Goal: Information Seeking & Learning: Learn about a topic

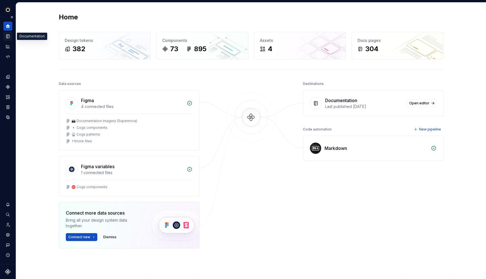
click at [3, 40] on div "Documentation" at bounding box center [7, 36] width 9 height 9
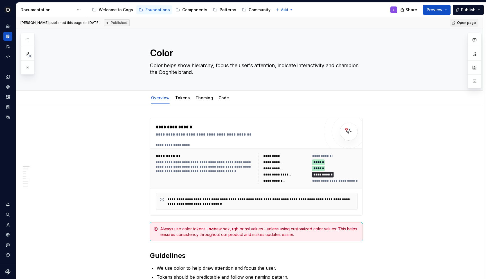
click at [190, 1] on div "Cogs L Design system data Documentation Accessibility guide for tree Page tree.…" at bounding box center [243, 139] width 486 height 279
click at [190, 10] on div "Components" at bounding box center [194, 10] width 25 height 6
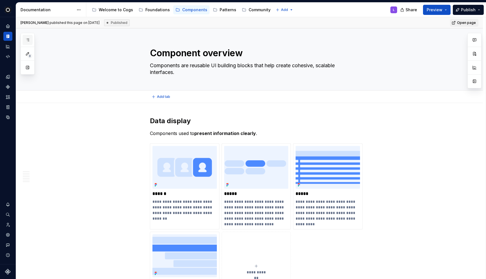
click at [32, 39] on button "button" at bounding box center [27, 40] width 10 height 10
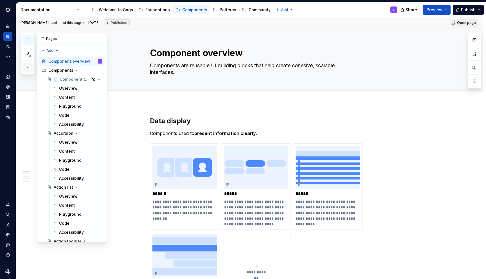
click at [27, 70] on button "button" at bounding box center [27, 67] width 10 height 10
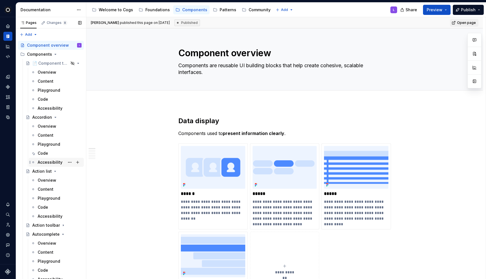
click at [47, 162] on div "Accessibility" at bounding box center [50, 162] width 25 height 6
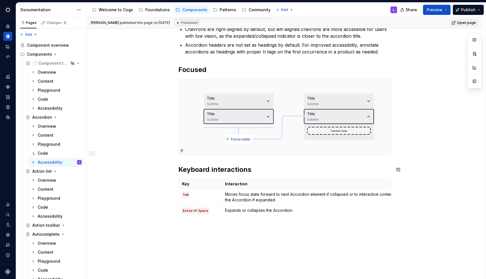
scroll to position [108, 0]
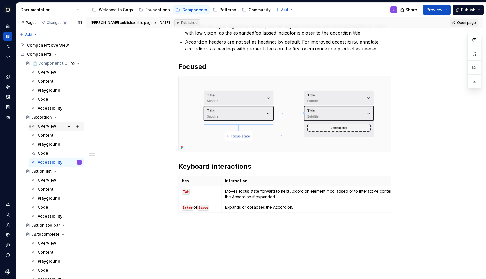
type textarea "*"
